Goal: Find specific page/section: Find specific page/section

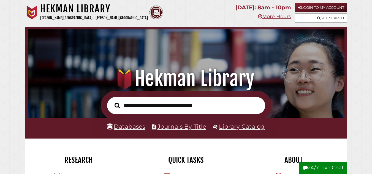
scroll to position [105, 314]
click at [125, 127] on link "Databases" at bounding box center [126, 126] width 38 height 7
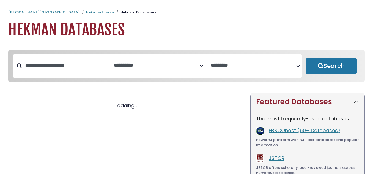
select select "Database Subject Filter"
select select "Database Vendors Filter"
select select "Database Subject Filter"
select select "Database Vendors Filter"
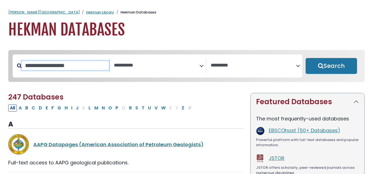
click at [71, 69] on input "Search database by title or keyword" at bounding box center [65, 65] width 87 height 9
click at [202, 65] on icon "Search filters" at bounding box center [201, 65] width 4 height 8
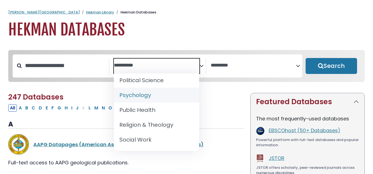
scroll to position [523, 0]
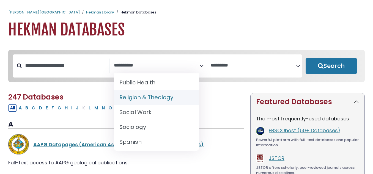
select select "*****"
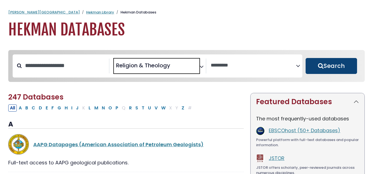
click at [334, 68] on button "Search" at bounding box center [331, 66] width 51 height 16
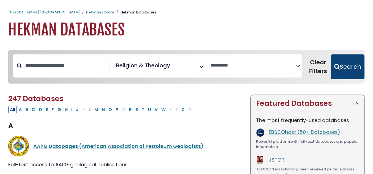
select select "Database Vendors Filter"
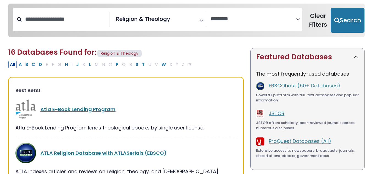
scroll to position [55, 0]
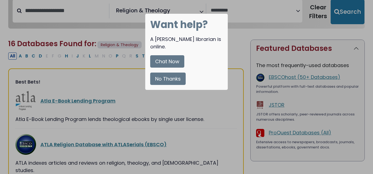
click at [182, 73] on button "No Thanks" at bounding box center [167, 79] width 35 height 12
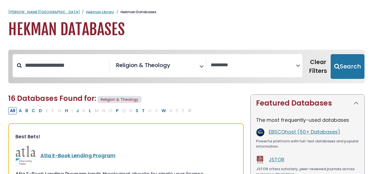
scroll to position [0, 0]
click at [86, 10] on link "Hekman Library" at bounding box center [100, 12] width 28 height 5
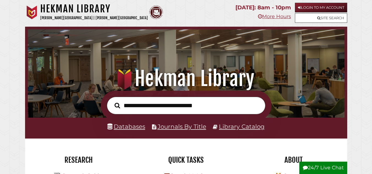
scroll to position [105, 314]
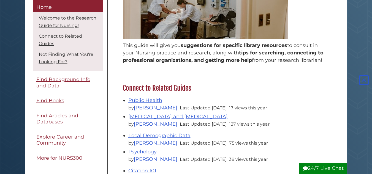
scroll to position [112, 0]
